Goal: Book appointment/travel/reservation

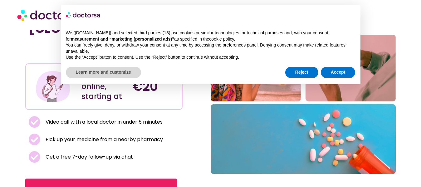
scroll to position [51, 0]
click at [343, 73] on button "Accept" at bounding box center [338, 72] width 35 height 11
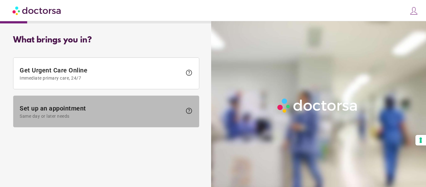
click at [109, 111] on span "Set up an appointment Same day or later needs" at bounding box center [101, 112] width 163 height 14
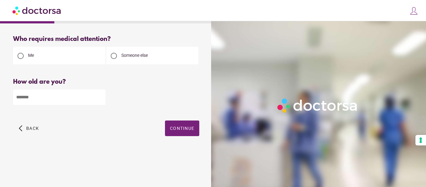
click at [61, 93] on input "number" at bounding box center [59, 97] width 92 height 15
type input "**"
click at [183, 124] on span "button" at bounding box center [182, 128] width 34 height 16
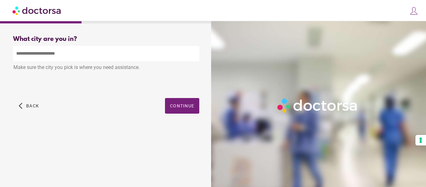
click at [83, 53] on input "text" at bounding box center [106, 53] width 186 height 15
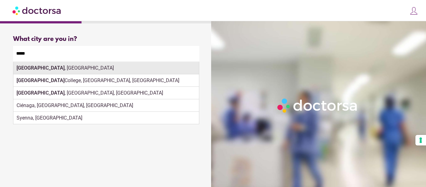
click at [88, 71] on div "[GEOGRAPHIC_DATA] , [GEOGRAPHIC_DATA]" at bounding box center [106, 68] width 186 height 12
type input "**********"
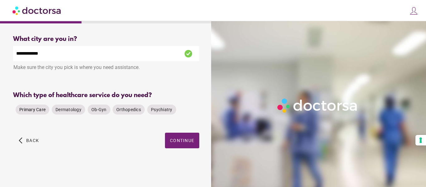
click at [27, 109] on span "Primary Care" at bounding box center [32, 109] width 26 height 5
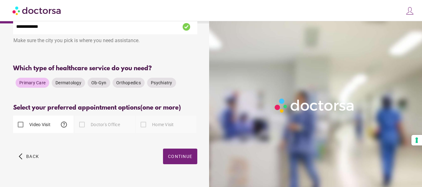
scroll to position [28, 0]
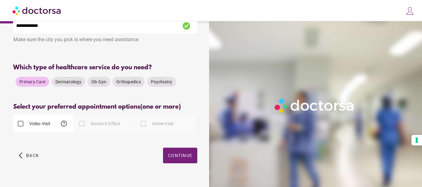
click at [114, 127] on div "Doctor's Office" at bounding box center [98, 123] width 46 height 15
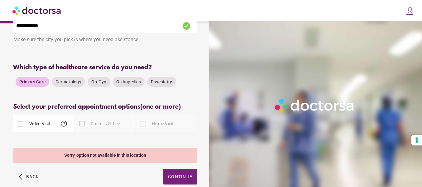
click at [65, 121] on span "help" at bounding box center [63, 123] width 7 height 7
